Goal: Task Accomplishment & Management: Manage account settings

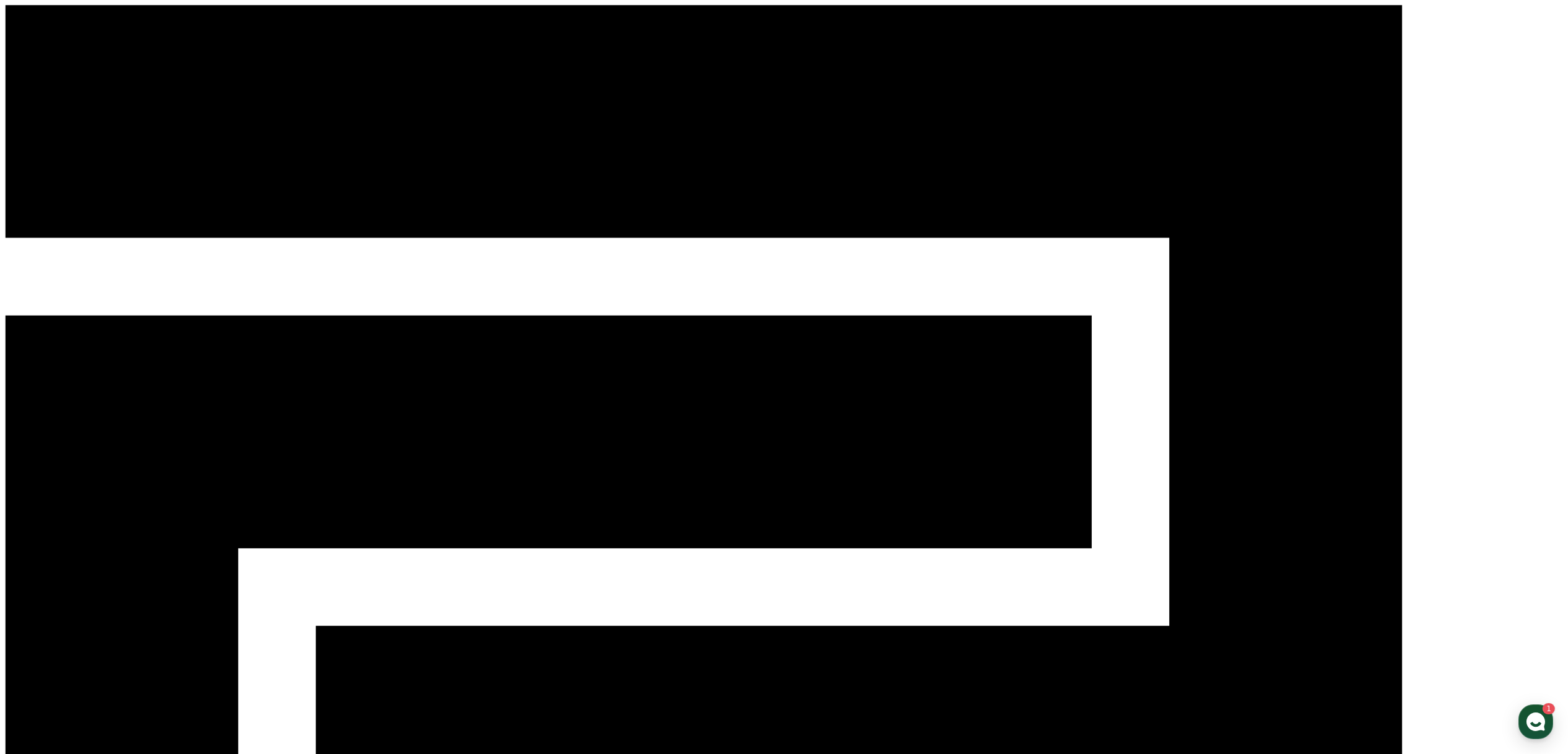
select select "**********"
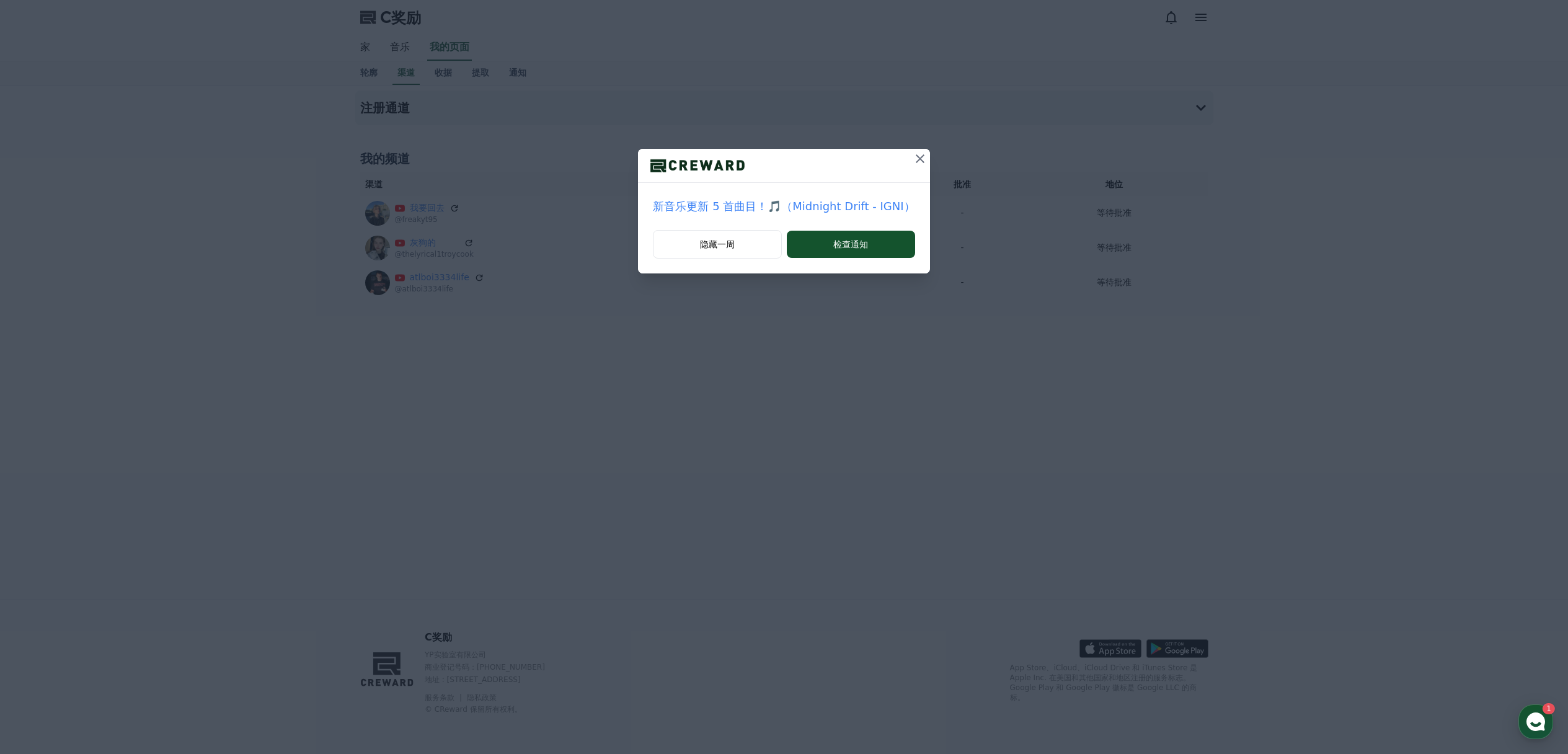
click at [883, 261] on div "隐藏一周 检查通知" at bounding box center [784, 251] width 291 height 44
click at [866, 244] on button "检查通知" at bounding box center [851, 244] width 129 height 28
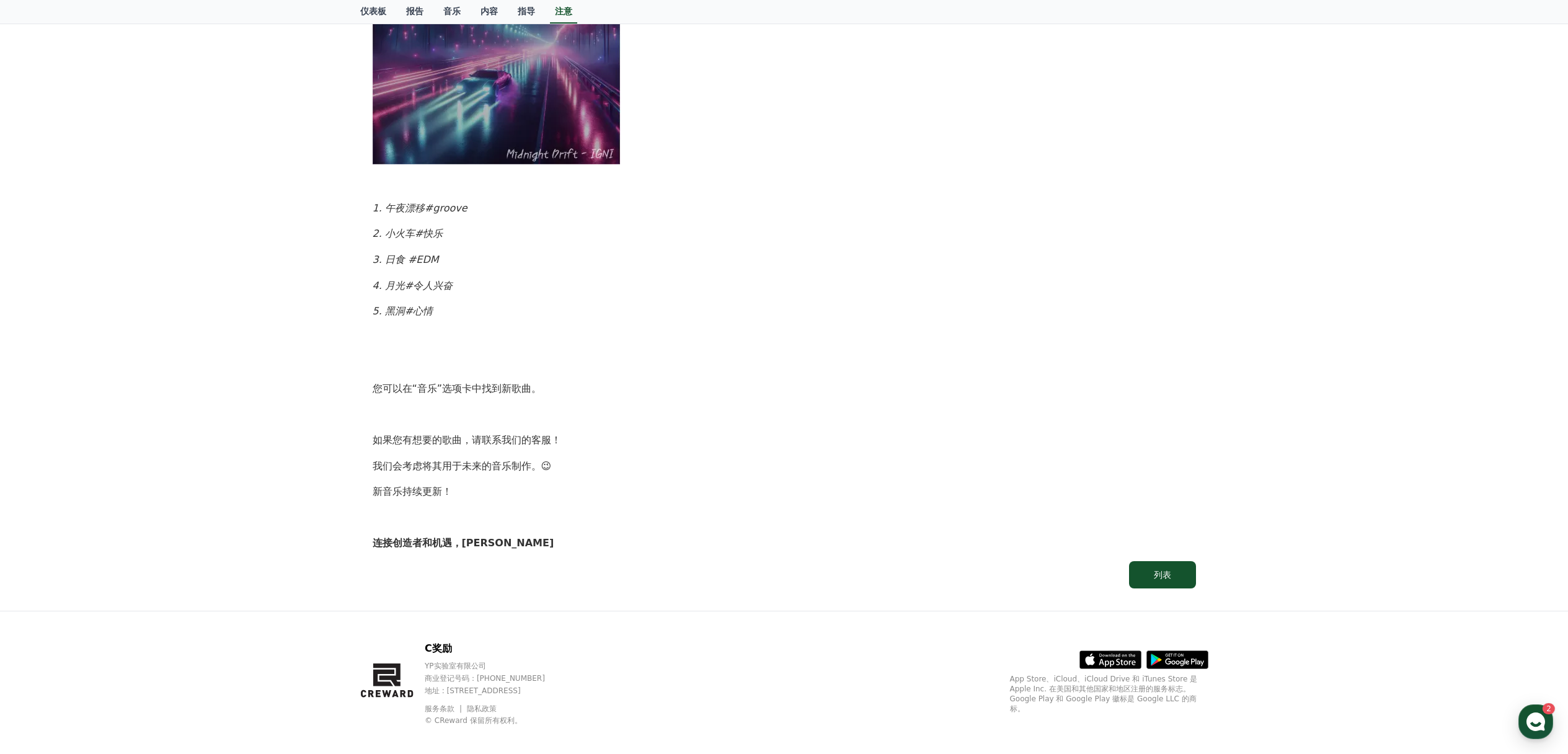
scroll to position [516, 0]
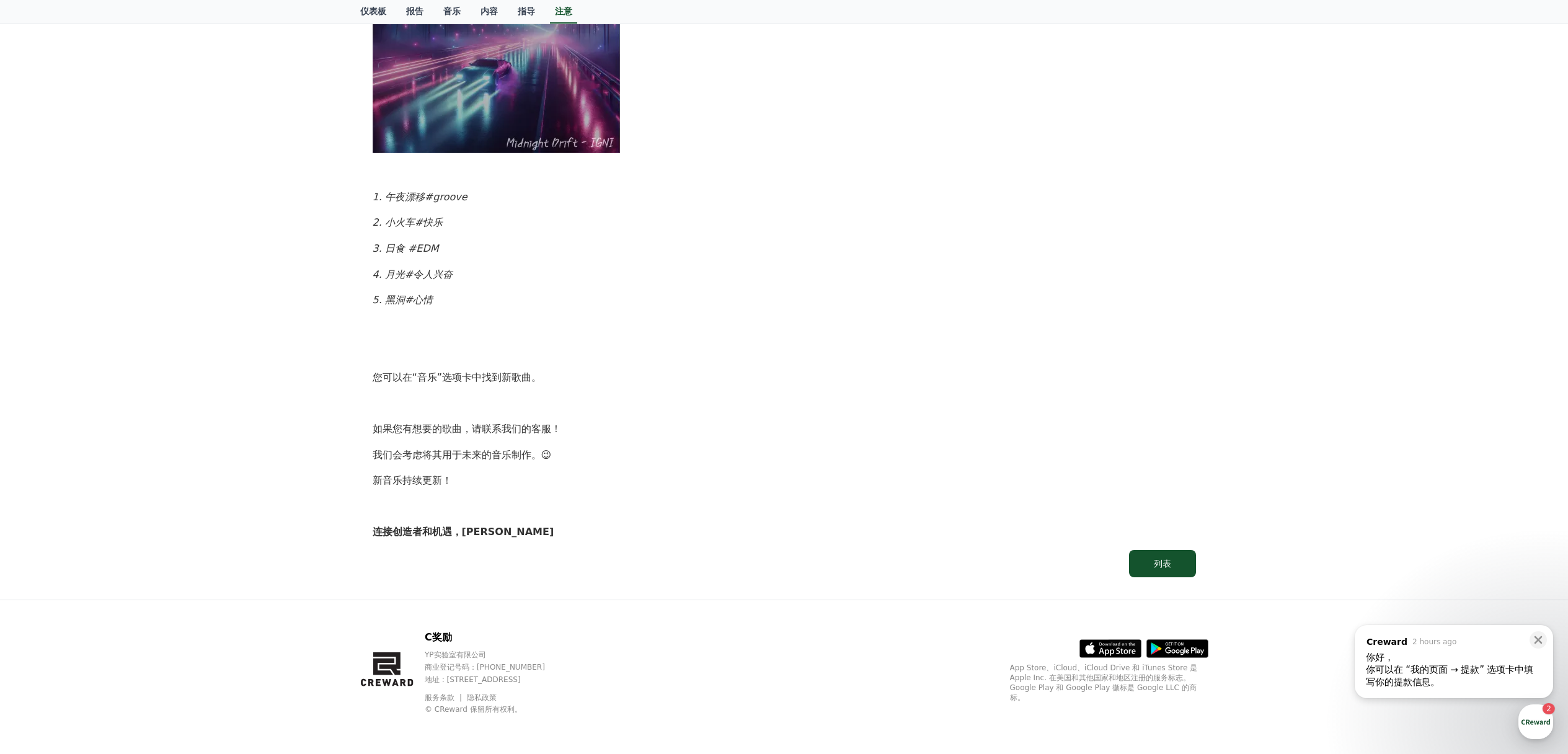
click at [1470, 663] on div "你可以在 “我的页面 → 提款” 选项卡中填写你的提款信息。" at bounding box center [1454, 675] width 176 height 25
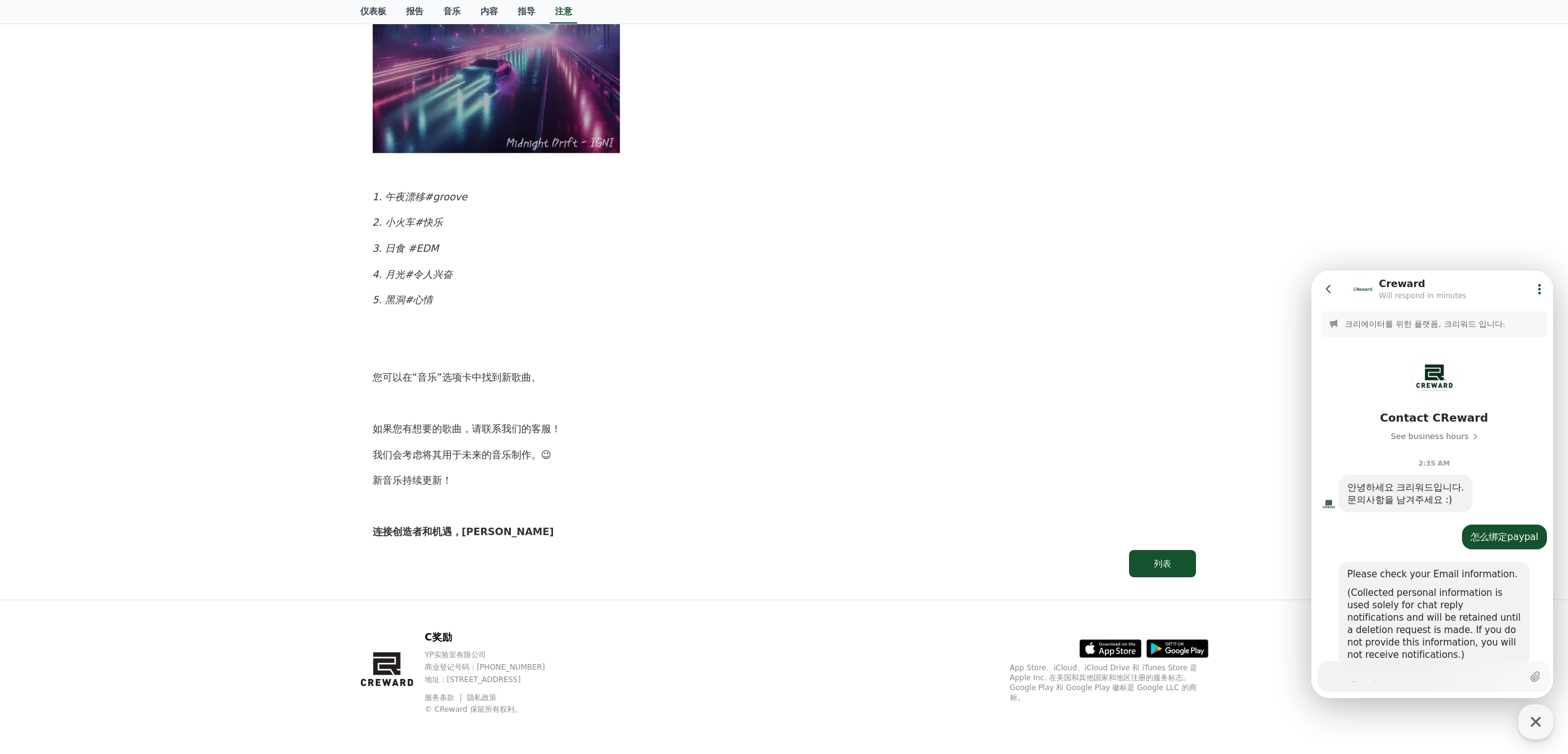
scroll to position [320, 0]
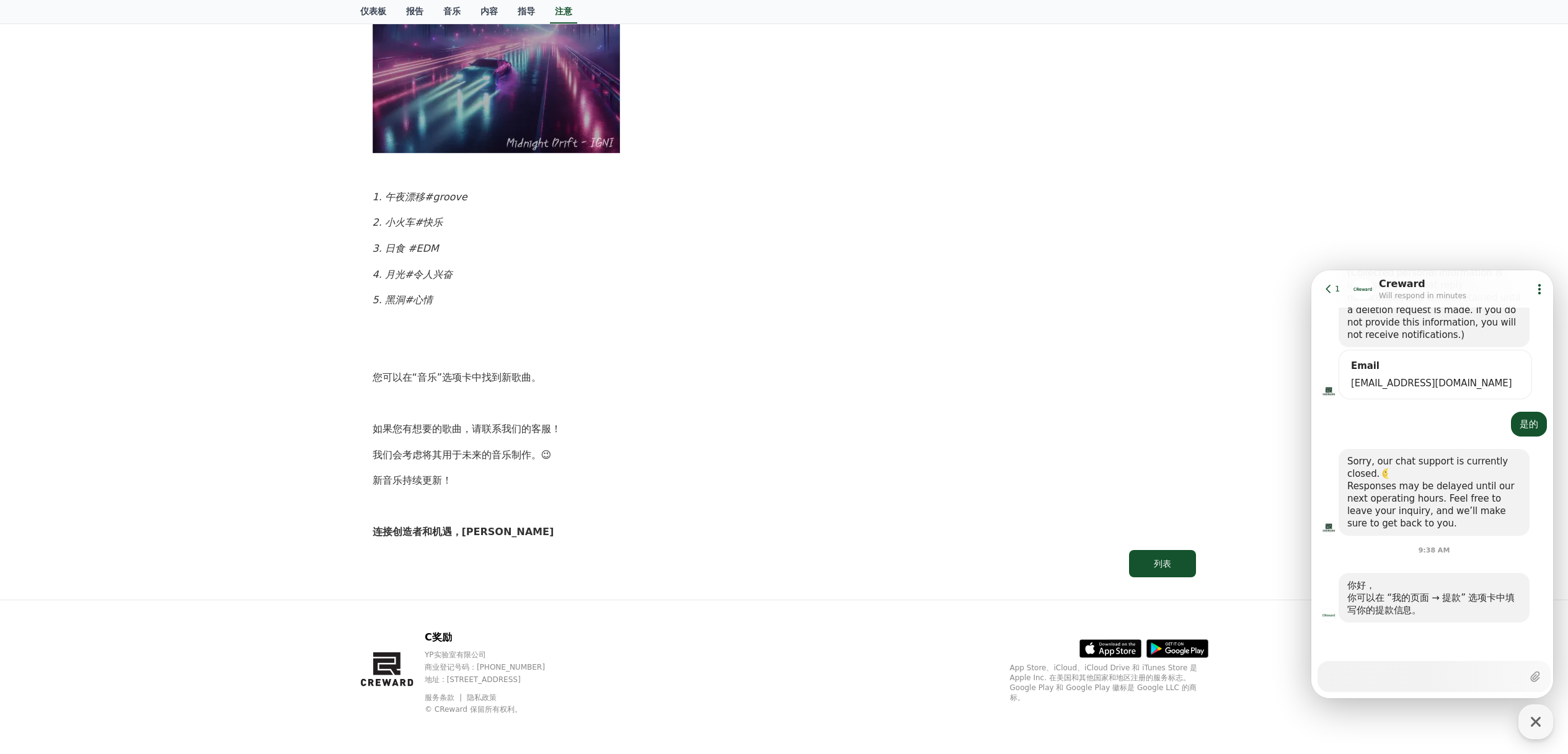
click at [1442, 602] on div "你可以在 “我的页面 → 提款” 选项卡中填写你的提款信息。" at bounding box center [1433, 604] width 173 height 25
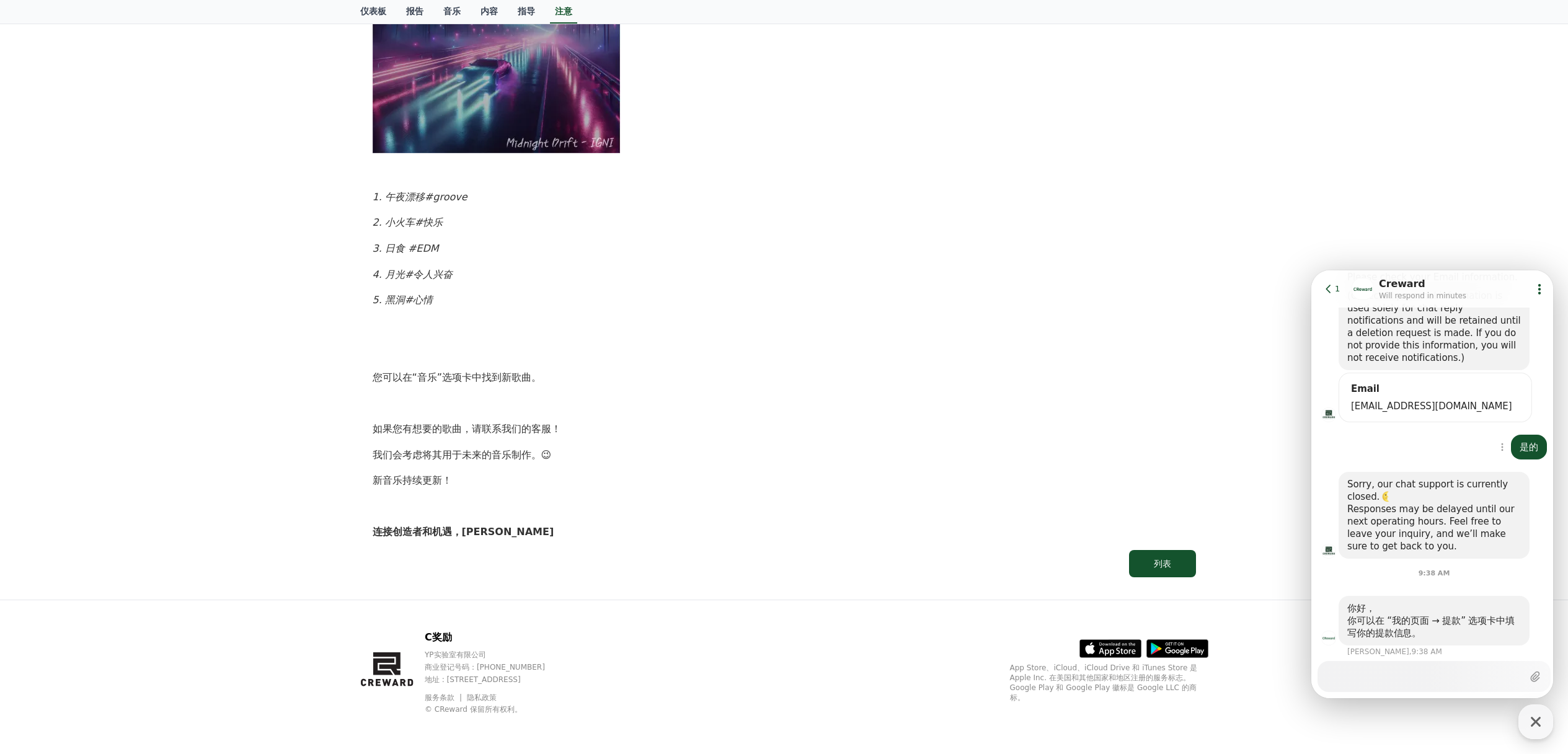
scroll to position [331, 0]
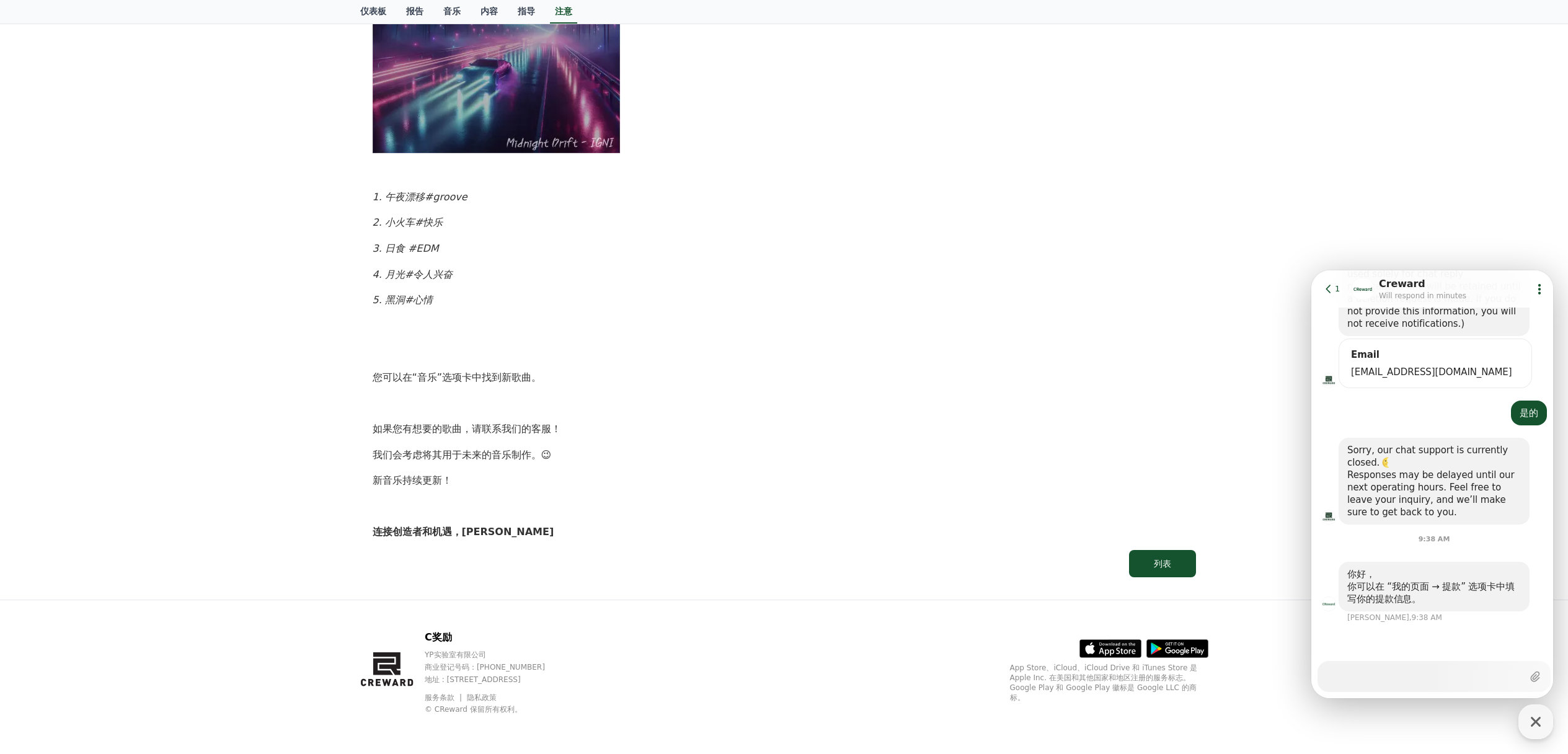
click at [826, 290] on div "【新歌发布公告】 以下是今天更新的 5 首新发行曲目！ 专辑名称： 午夜漂流 艺术家： IGNI 1. 午夜漂移#groove 2. 小火车#快乐 3. 日食…" at bounding box center [785, 133] width 824 height 815
click at [404, 11] on link "报告" at bounding box center [415, 12] width 38 height 24
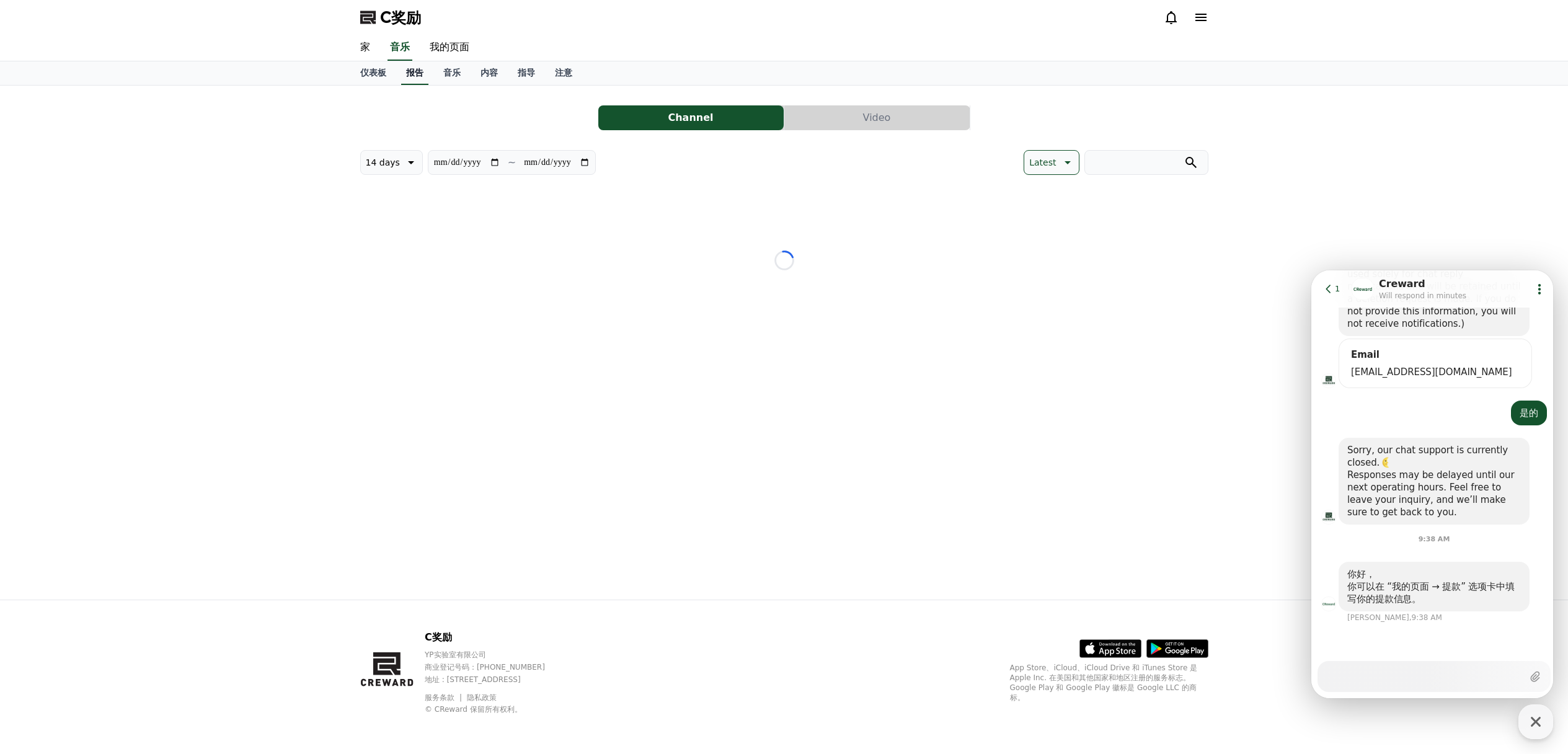
click at [416, 11] on font "C奖励" at bounding box center [400, 18] width 41 height 18
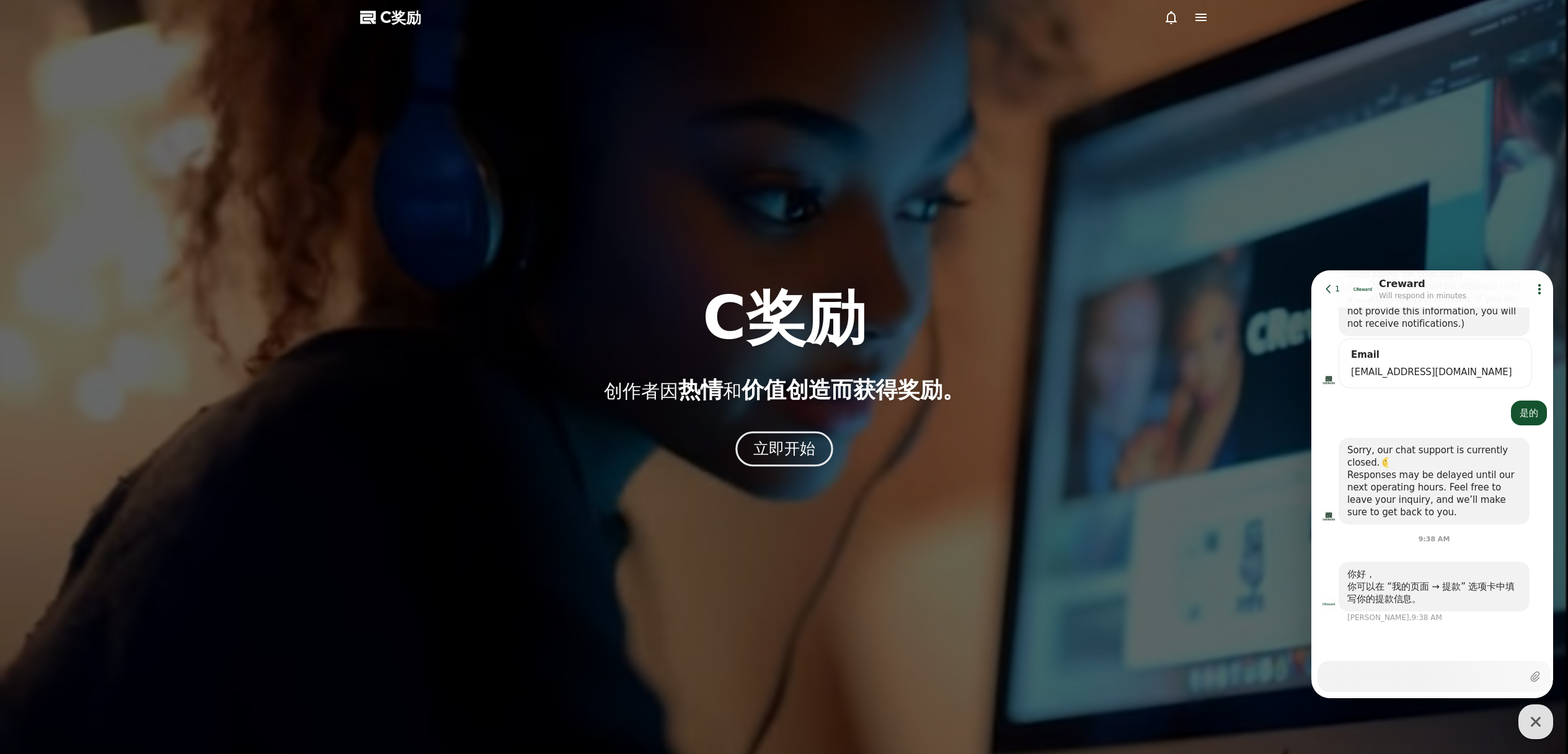
click at [781, 449] on font "立即开始" at bounding box center [784, 448] width 62 height 18
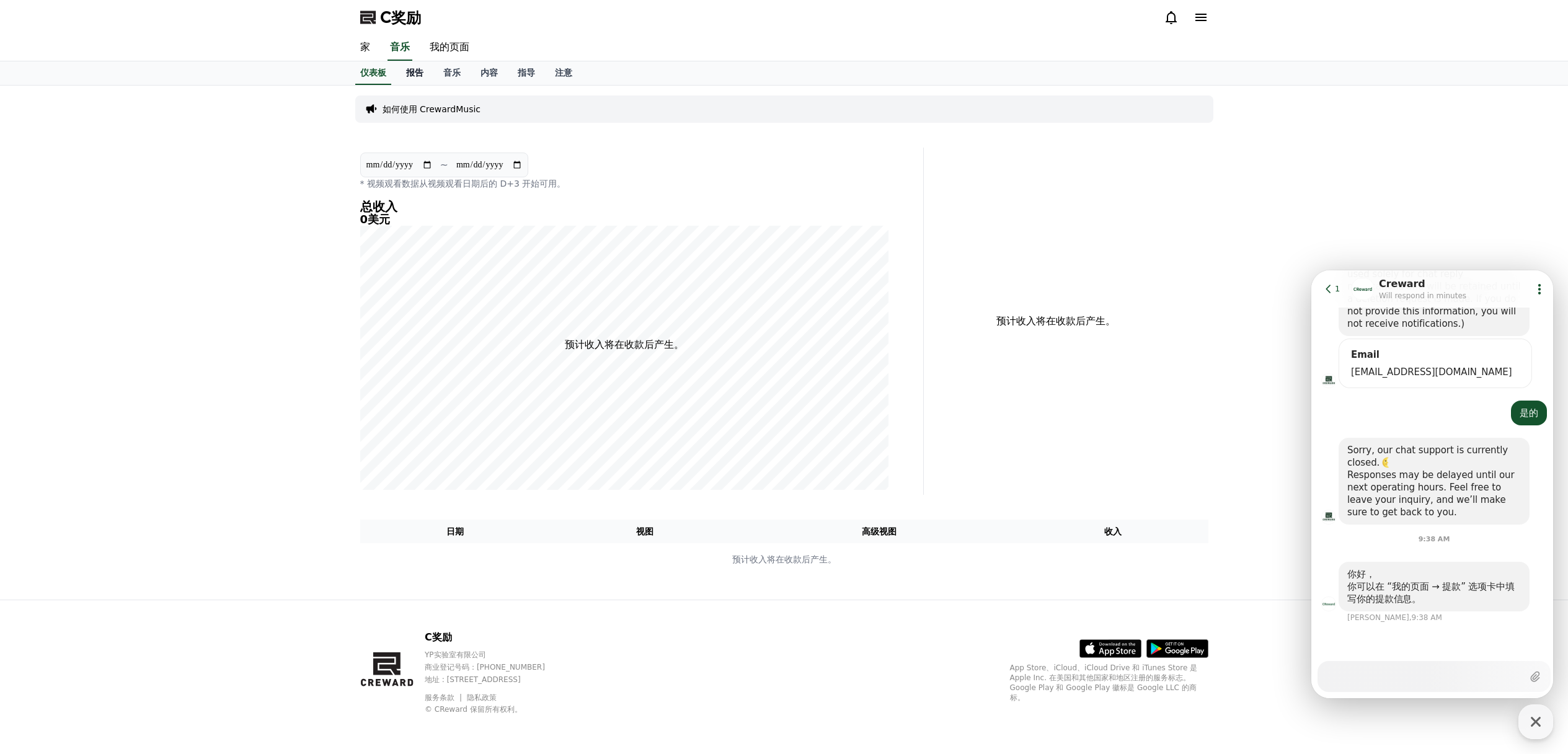
click at [421, 72] on font "报告" at bounding box center [415, 72] width 18 height 10
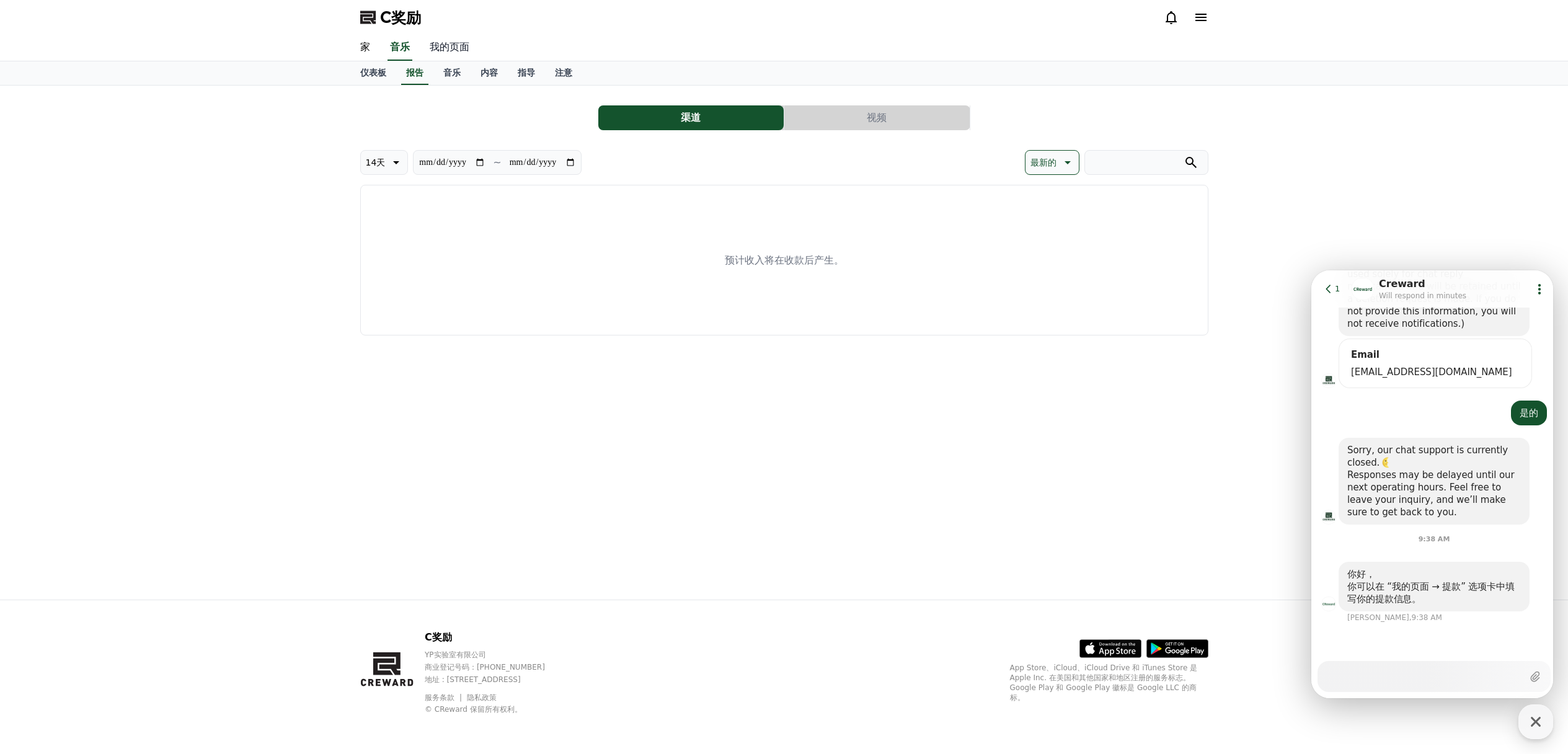
click at [456, 48] on font "我的页面" at bounding box center [449, 47] width 40 height 12
select select "**********"
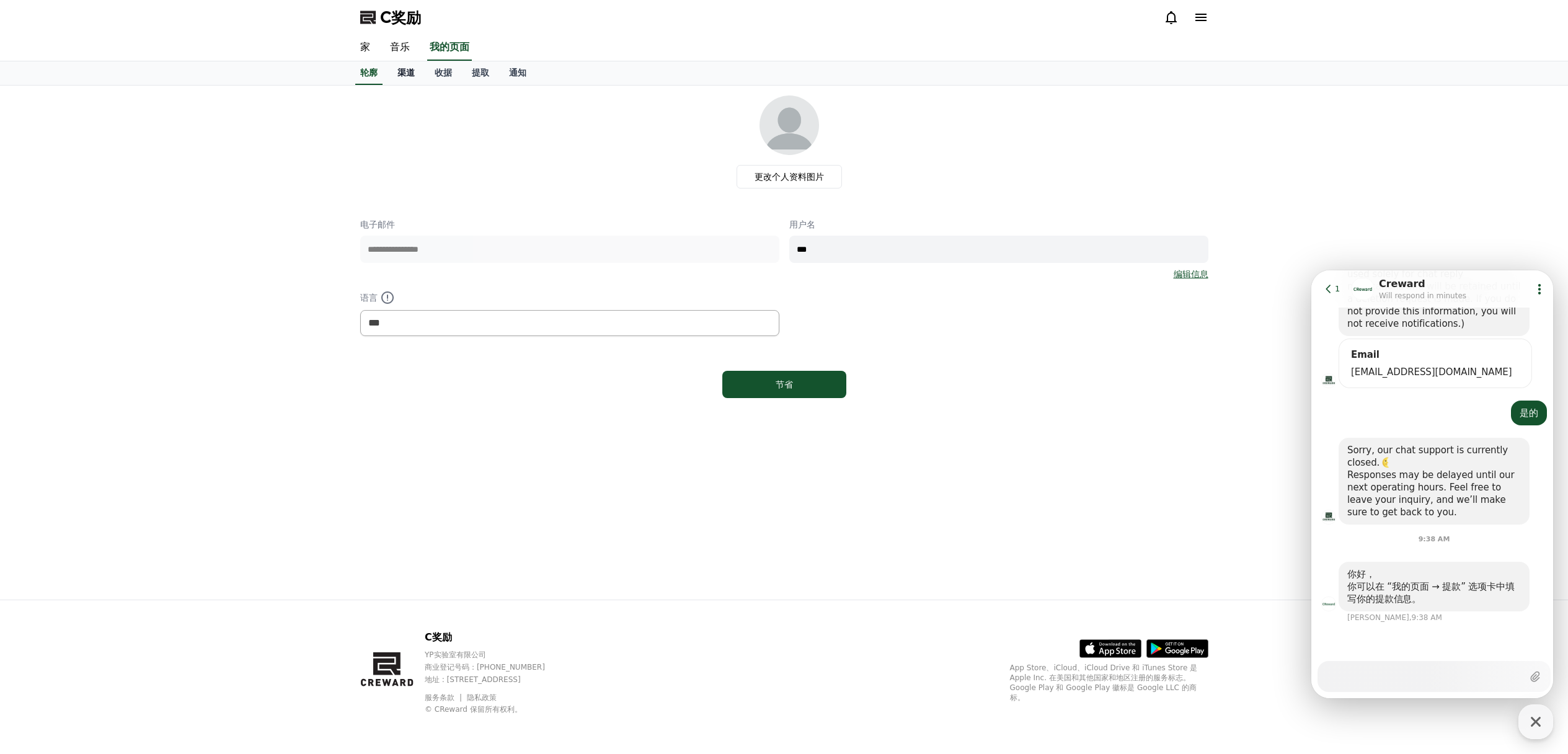
click at [406, 75] on font "渠道" at bounding box center [407, 72] width 18 height 10
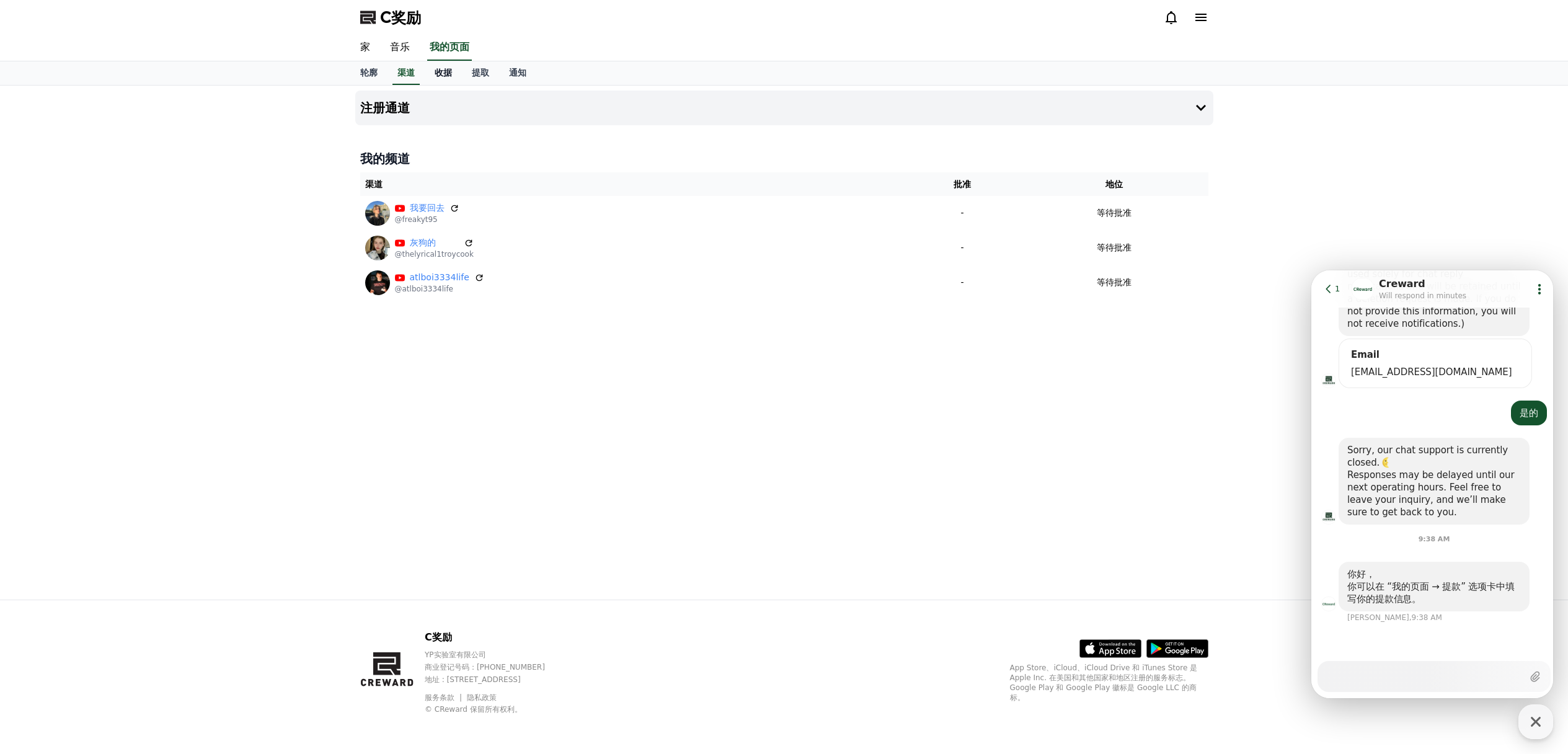
click at [430, 75] on link "收据" at bounding box center [443, 73] width 38 height 24
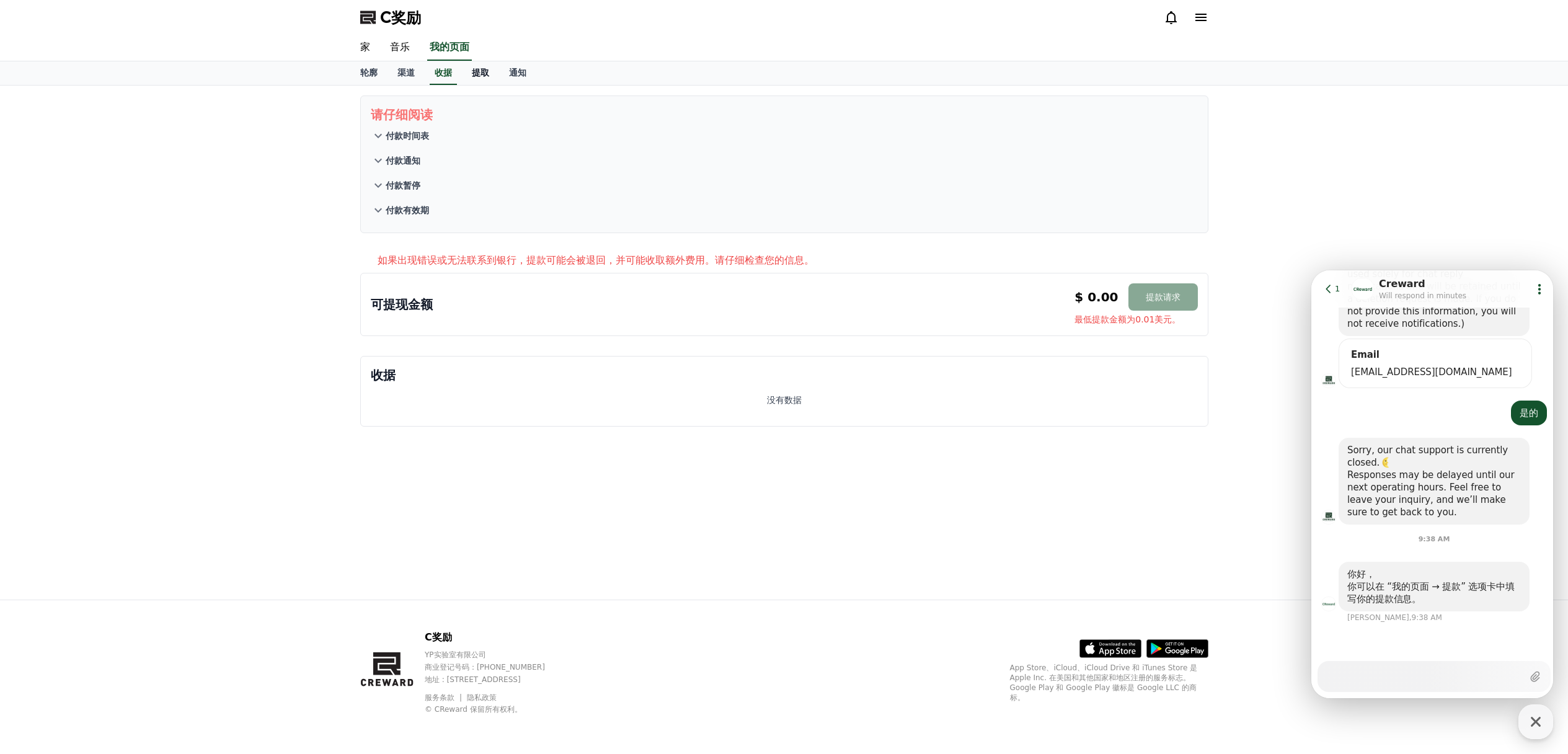
click at [478, 74] on font "提取" at bounding box center [481, 72] width 18 height 10
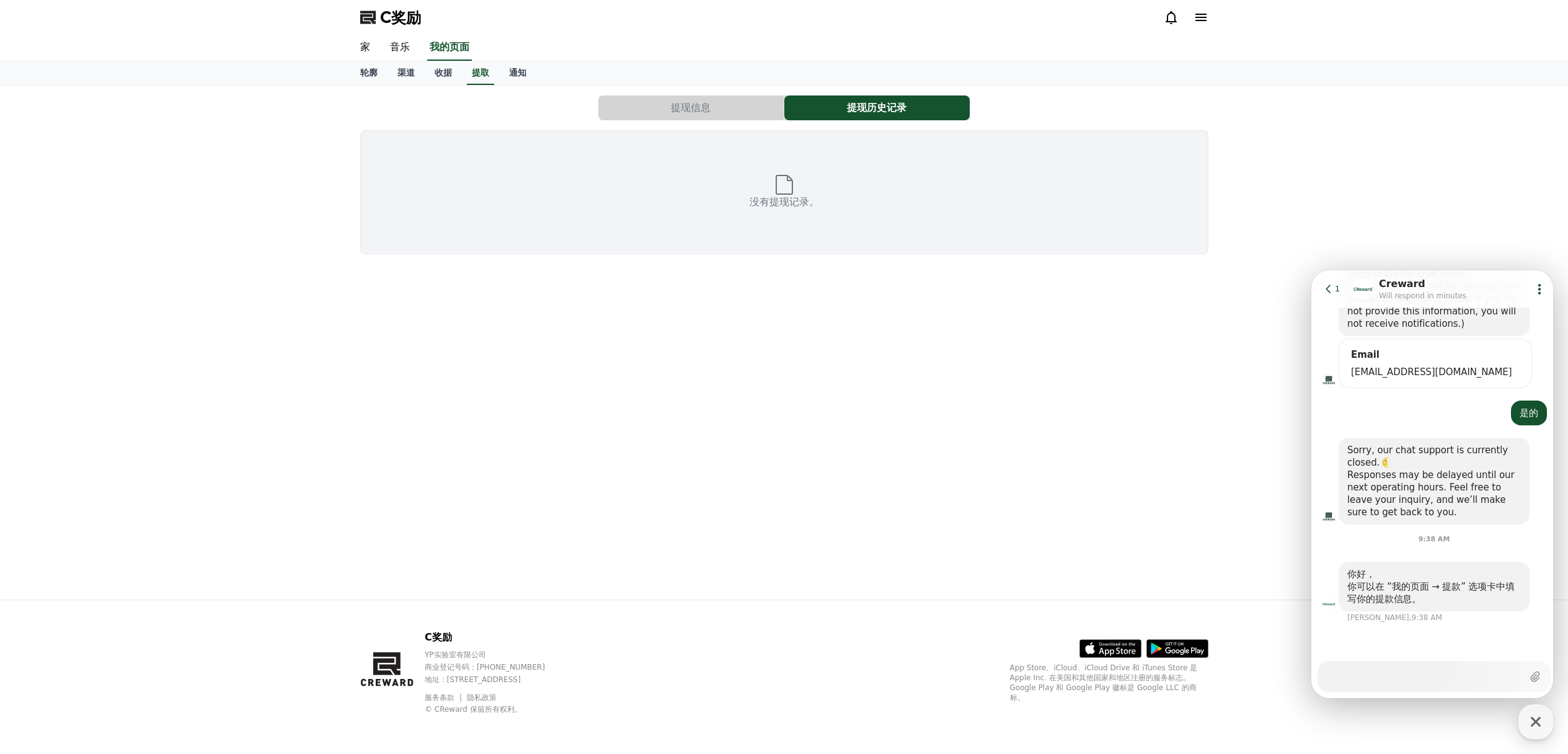
click at [735, 111] on button "提现信息" at bounding box center [691, 107] width 185 height 25
click at [702, 109] on font "提现信息" at bounding box center [691, 108] width 40 height 12
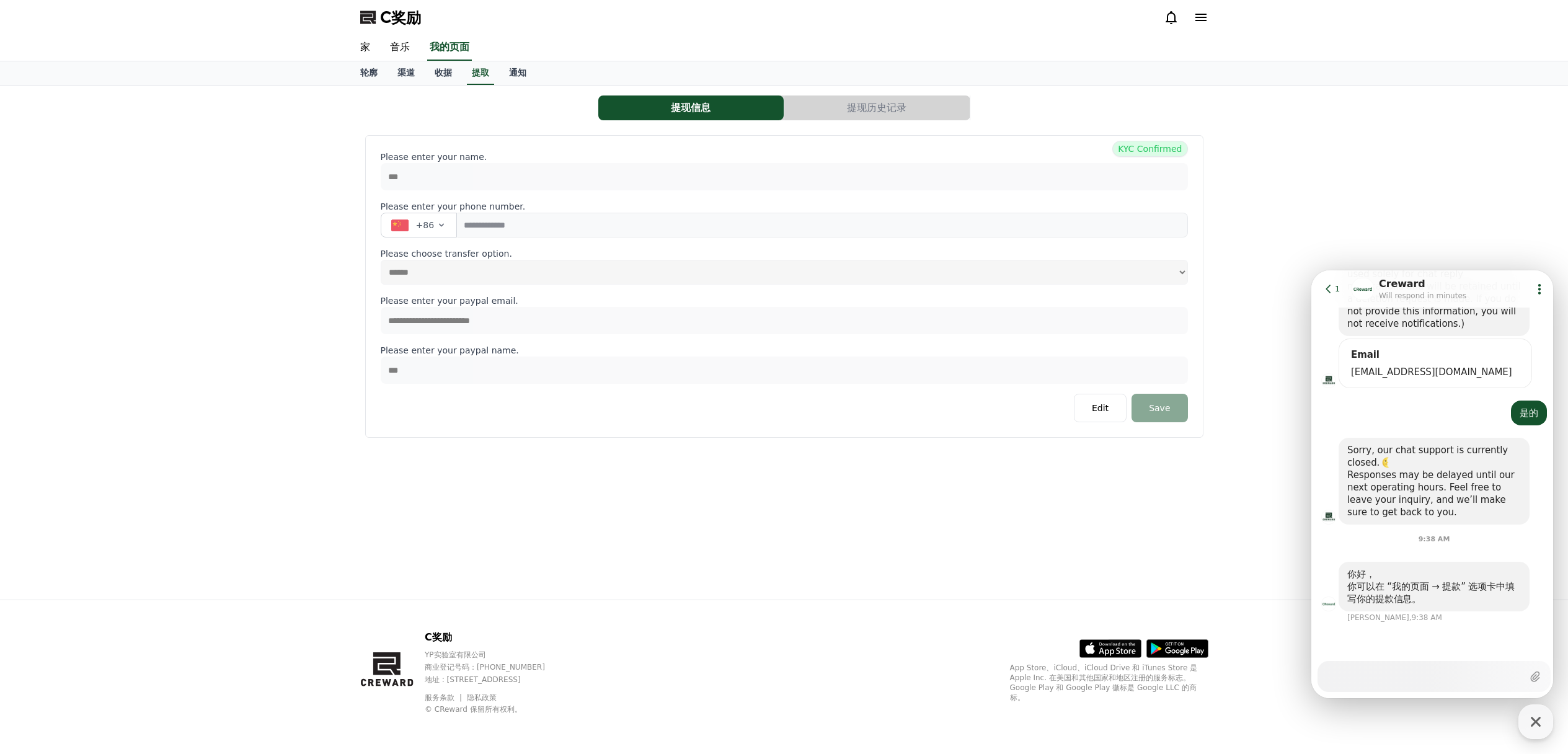
select select
click at [526, 71] on link "通知" at bounding box center [518, 73] width 38 height 24
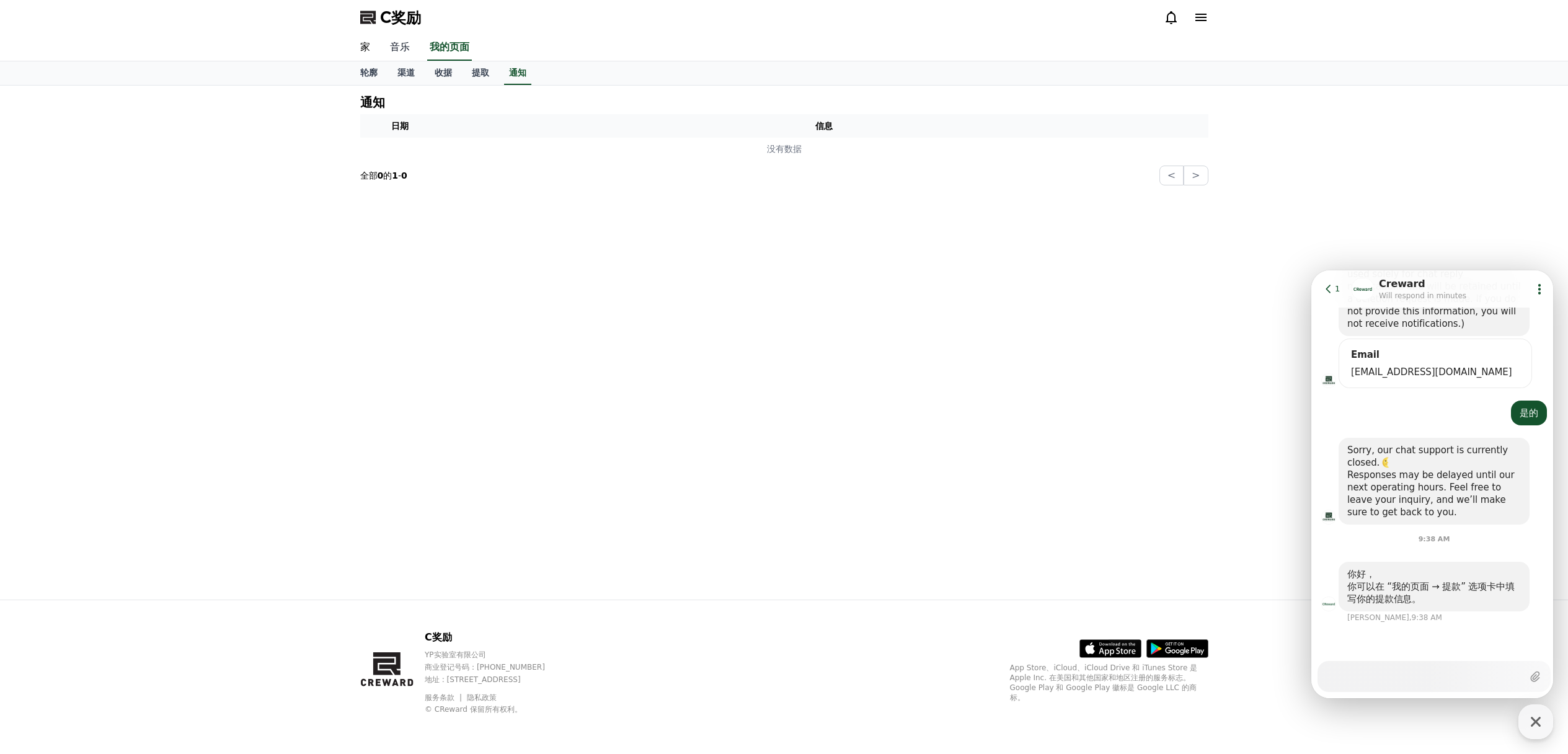
click at [398, 50] on font "音乐" at bounding box center [400, 47] width 20 height 12
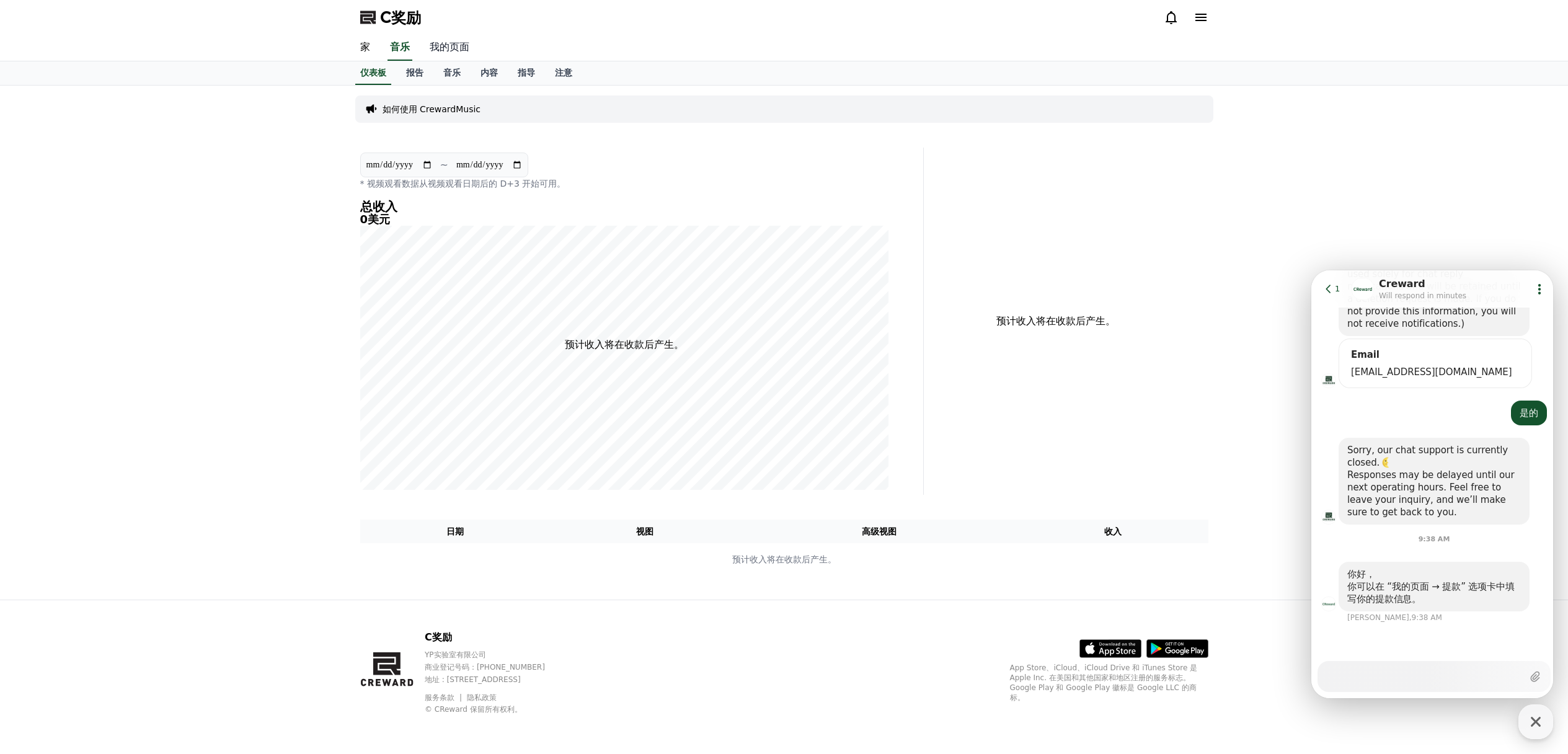
click at [451, 49] on font "我的页面" at bounding box center [449, 47] width 40 height 12
select select "**********"
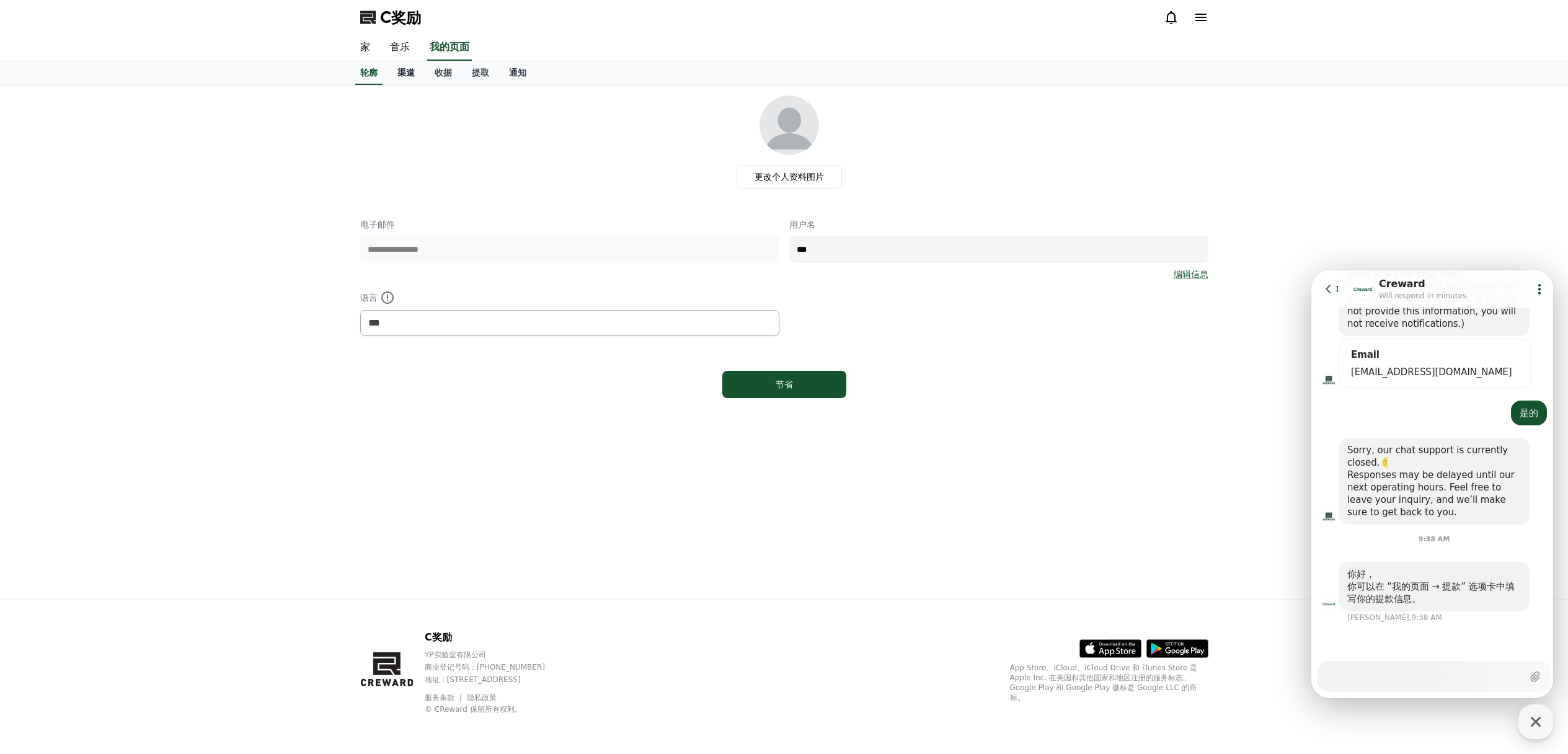
click at [409, 75] on font "渠道" at bounding box center [407, 72] width 18 height 10
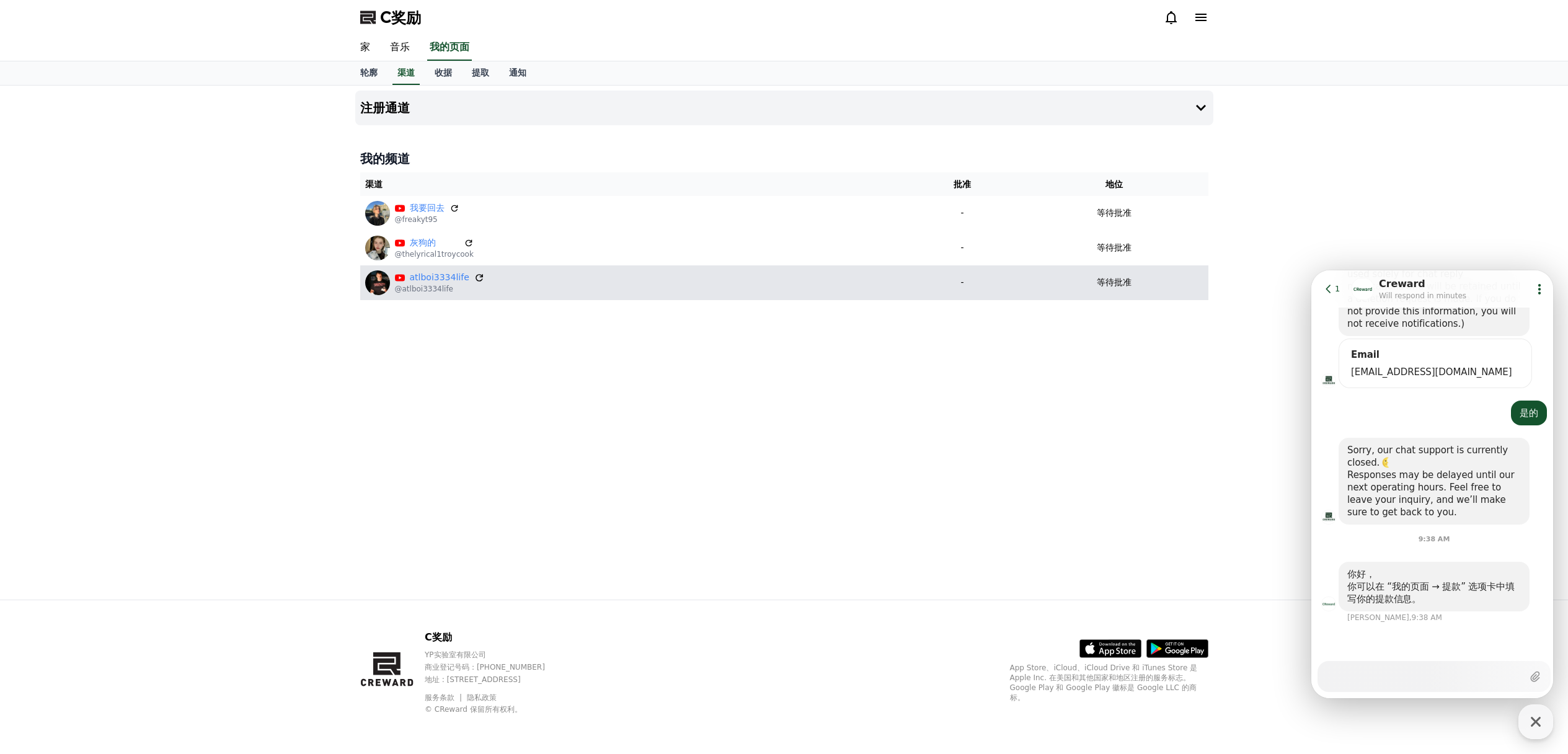
click at [474, 277] on icon at bounding box center [479, 277] width 11 height 11
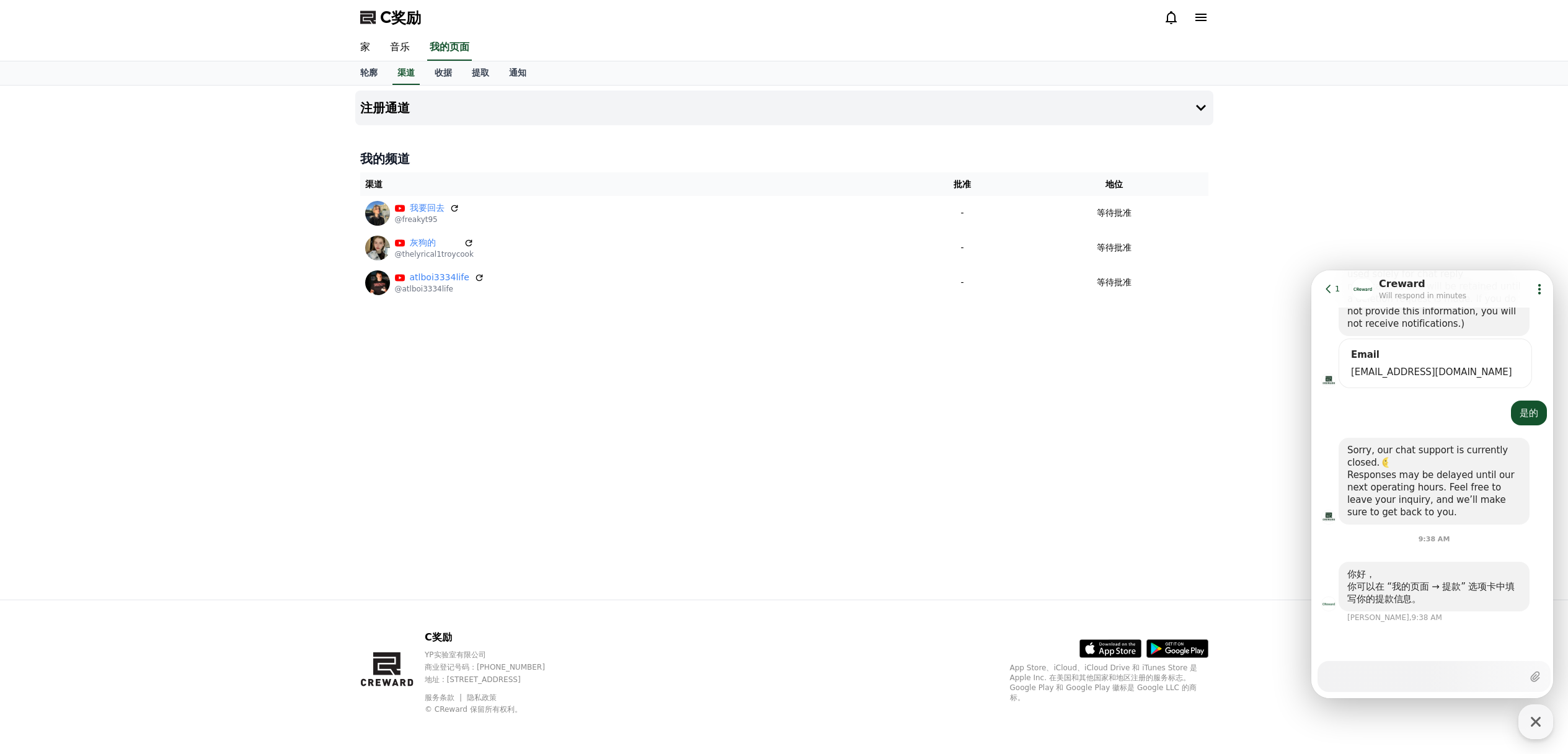
click at [1336, 287] on span "1" at bounding box center [1337, 288] width 5 height 9
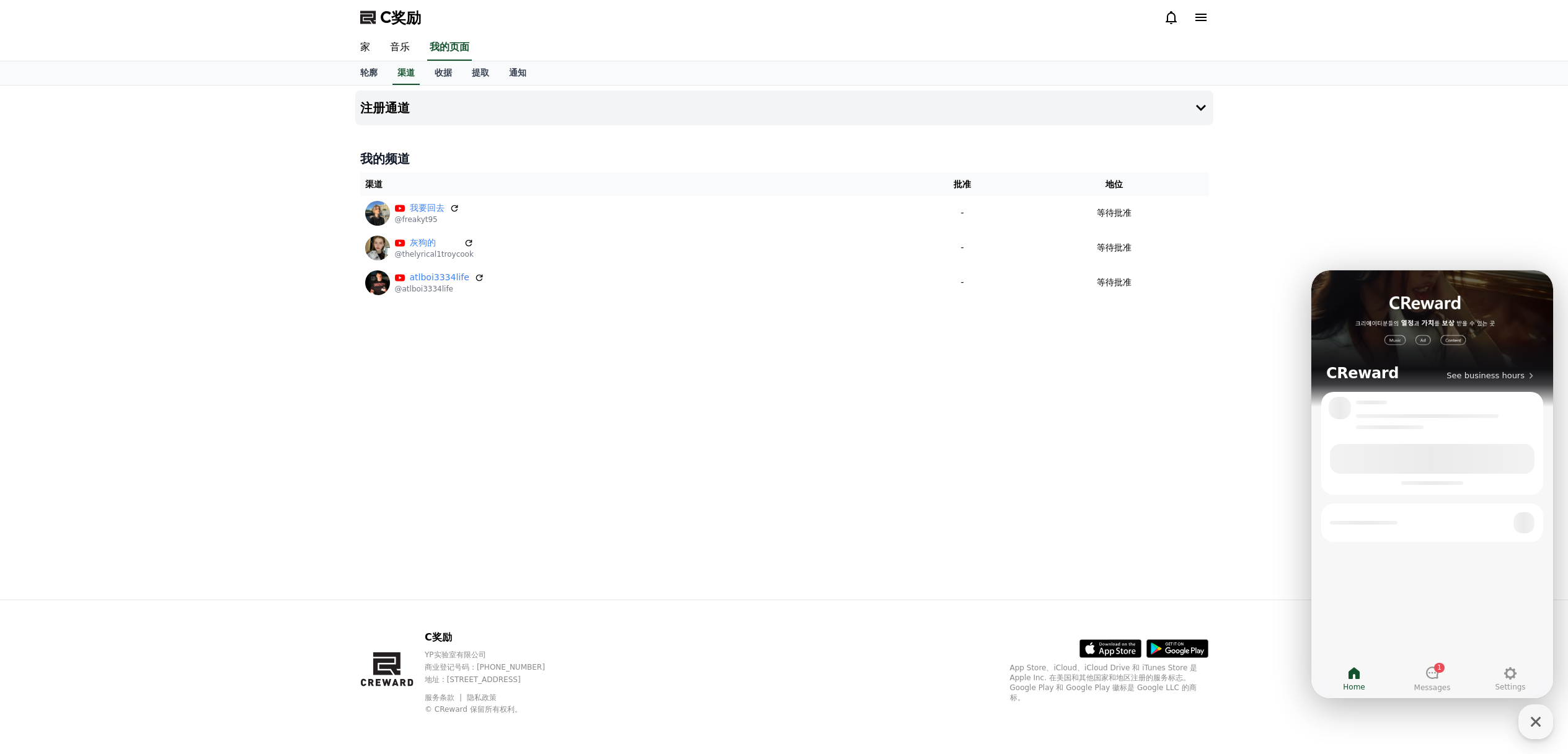
click at [1350, 177] on div "注册通道 我的频道 渠道 批准 地位 我要回去 @freakyt95 - 等待批准 灰狗的 @thelyrical1troycook - 等待批准 atlbo…" at bounding box center [784, 341] width 1568 height 514
click at [1364, 169] on div "注册通道 我的频道 渠道 批准 地位 我要回去 @freakyt95 - 等待批准 灰狗的 @thelyrical1troycook - 等待批准 atlbo…" at bounding box center [784, 341] width 1568 height 514
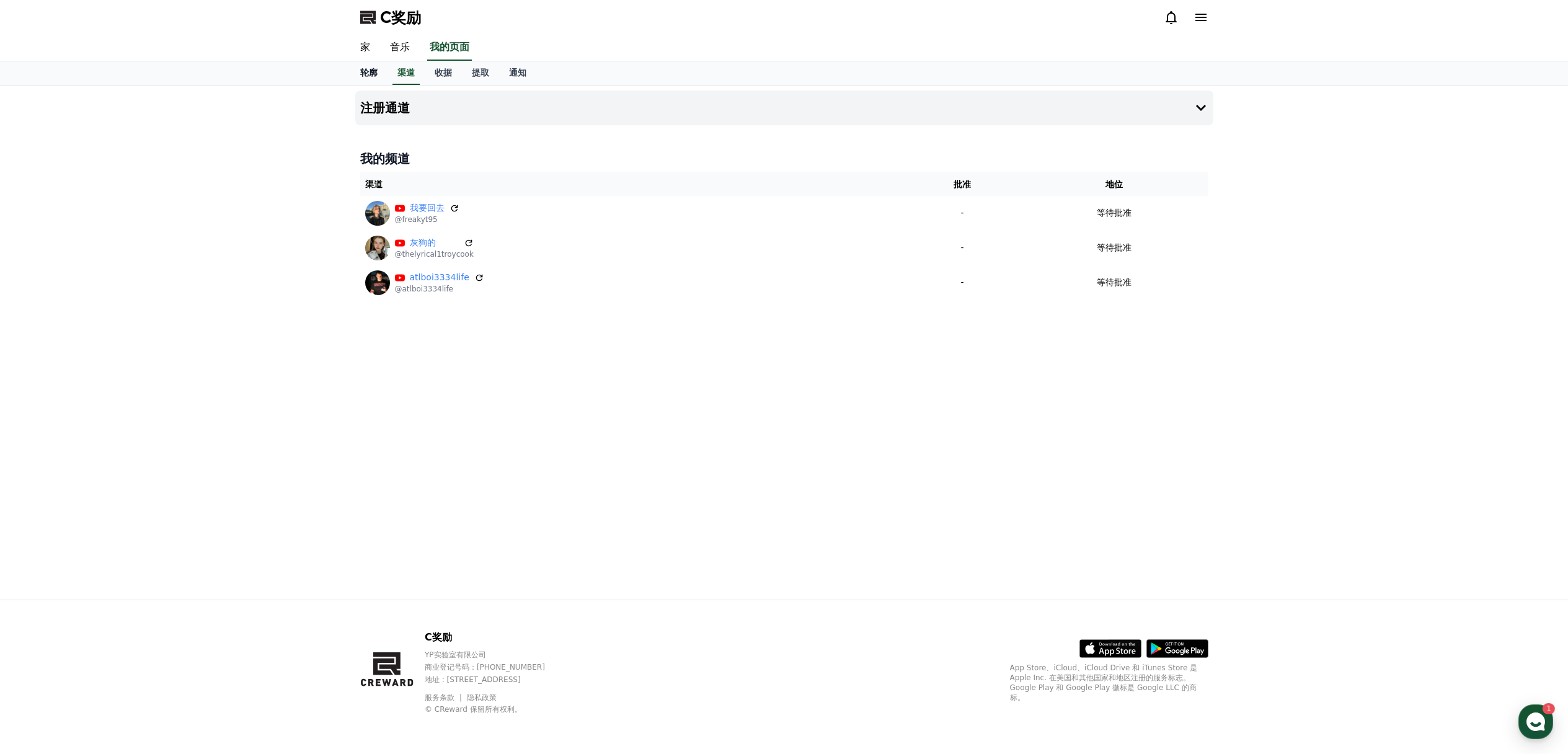
click at [369, 70] on font "轮廓" at bounding box center [369, 72] width 18 height 10
select select "**********"
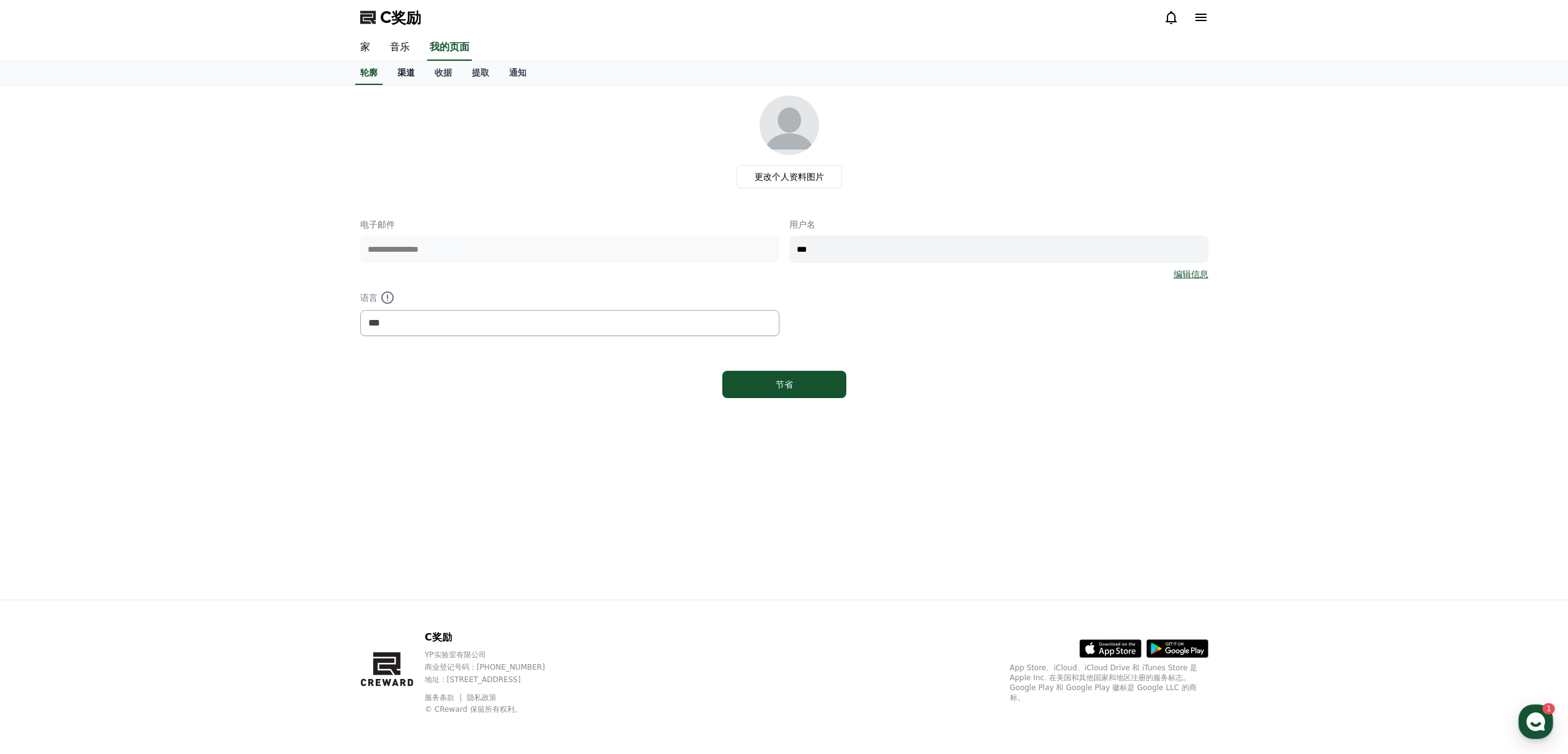
click at [408, 79] on link "渠道" at bounding box center [407, 73] width 38 height 24
